Goal: Navigation & Orientation: Find specific page/section

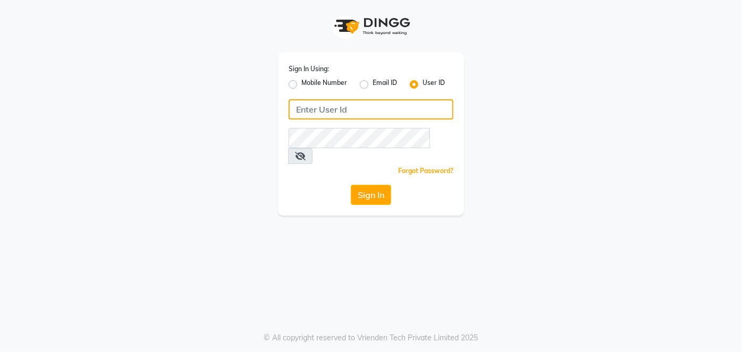
click at [327, 108] on input "Username" at bounding box center [371, 109] width 165 height 20
type input "[PERSON_NAME]"
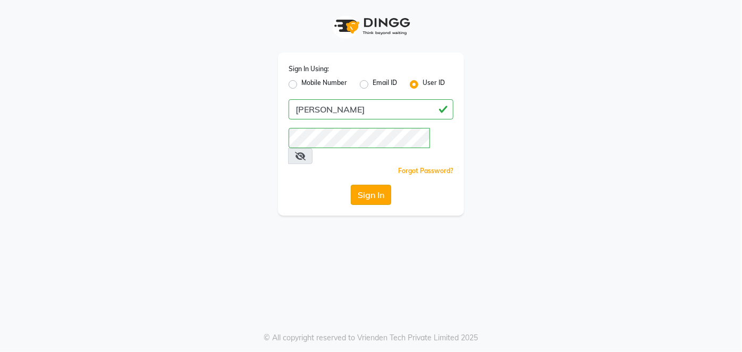
click at [365, 185] on button "Sign In" at bounding box center [371, 195] width 40 height 20
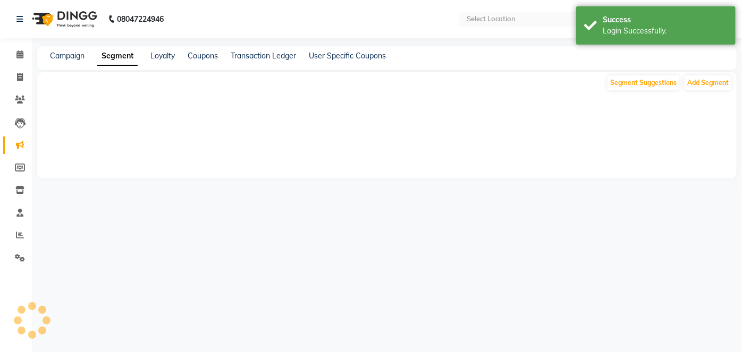
select select "en"
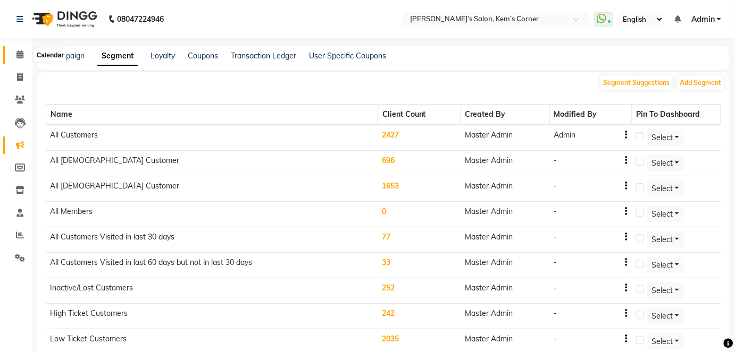
click at [23, 50] on span at bounding box center [20, 55] width 19 height 12
